Goal: Answer question/provide support: Share knowledge or assist other users

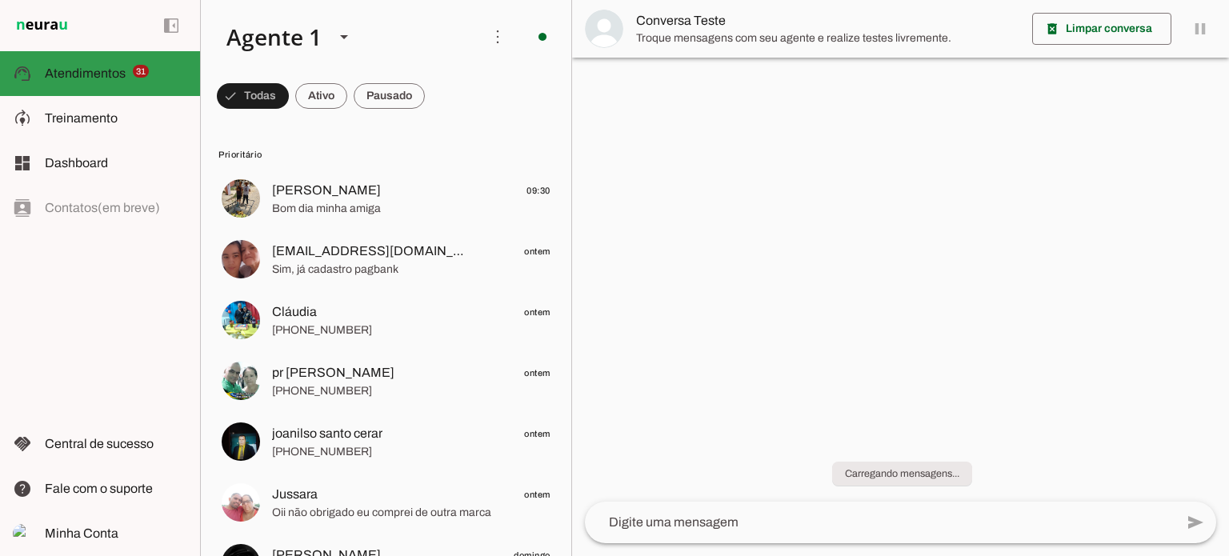
click at [98, 81] on slot at bounding box center [116, 73] width 142 height 19
click at [289, 97] on span at bounding box center [253, 96] width 72 height 38
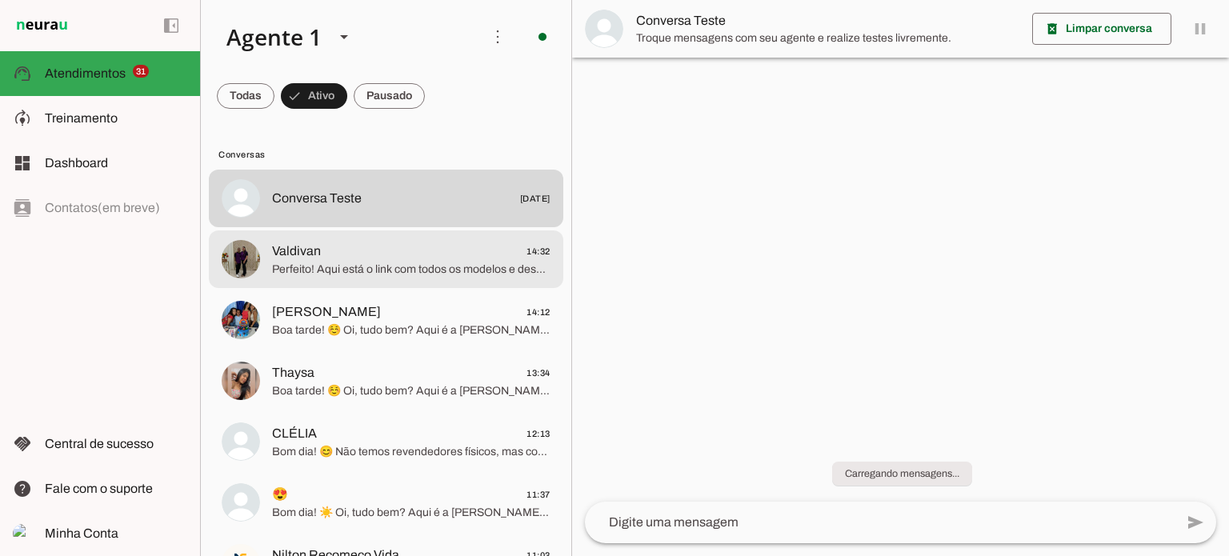
click at [372, 227] on md-item "Valdivan 14:32 Perfeito! Aqui está o link com todos os modelos e descontos incr…" at bounding box center [386, 199] width 354 height 58
